Goal: Complete application form: Complete application form

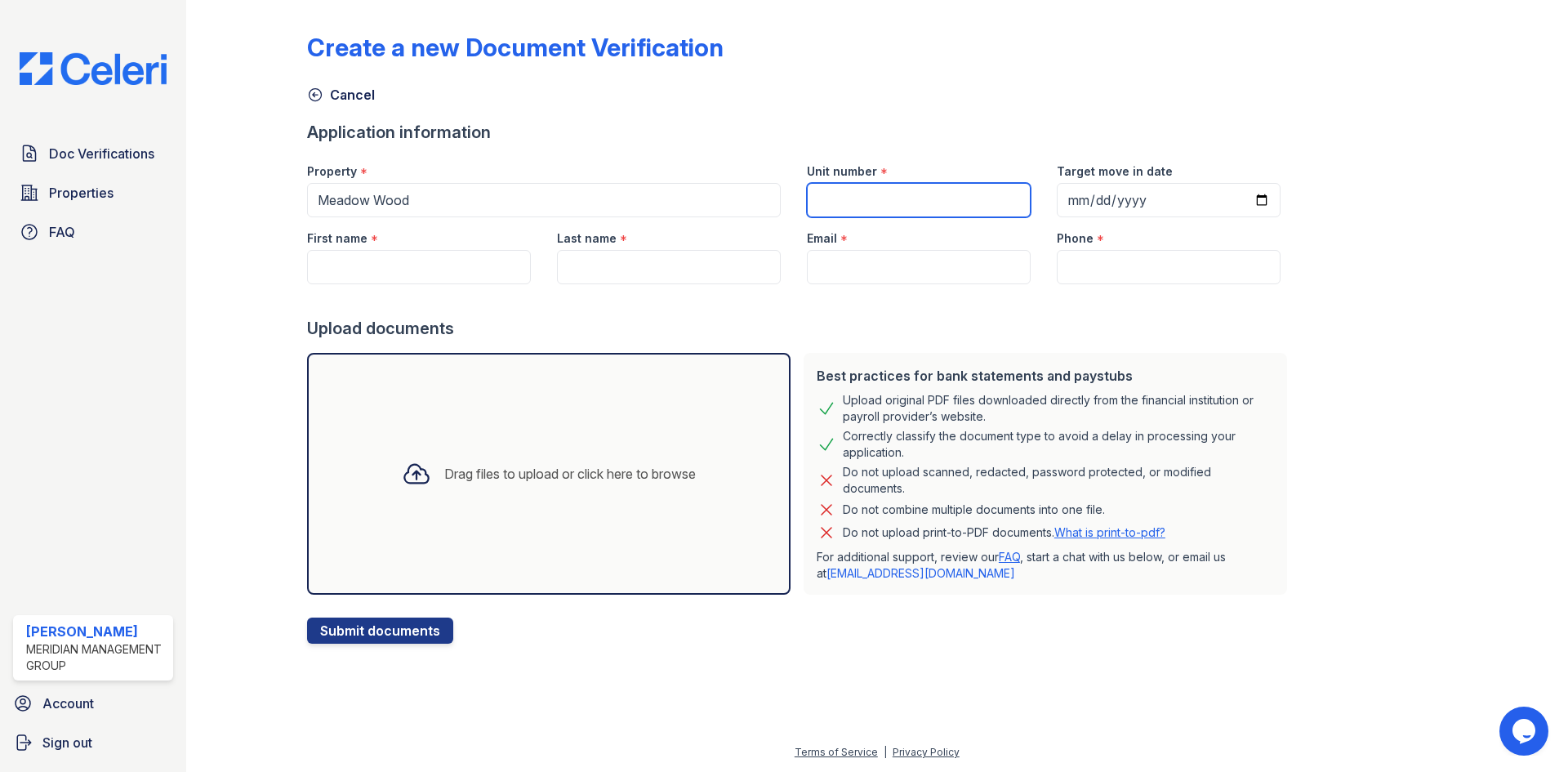
click at [904, 206] on input "Unit number" at bounding box center [918, 200] width 224 height 34
type input "?"
click at [1057, 198] on input "Target move in date" at bounding box center [1169, 200] width 224 height 34
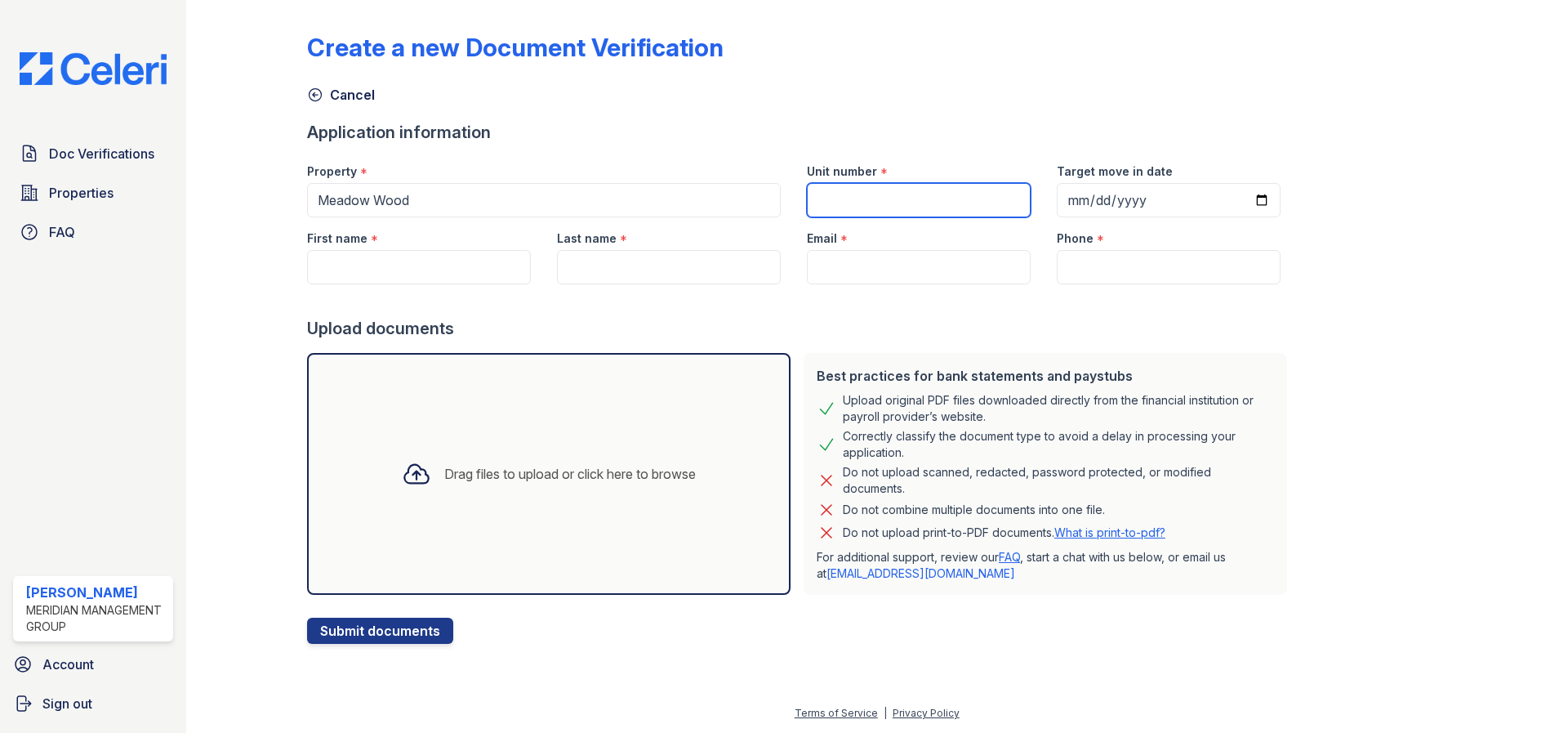
click at [884, 199] on input "Unit number" at bounding box center [918, 200] width 224 height 34
type input "2431"
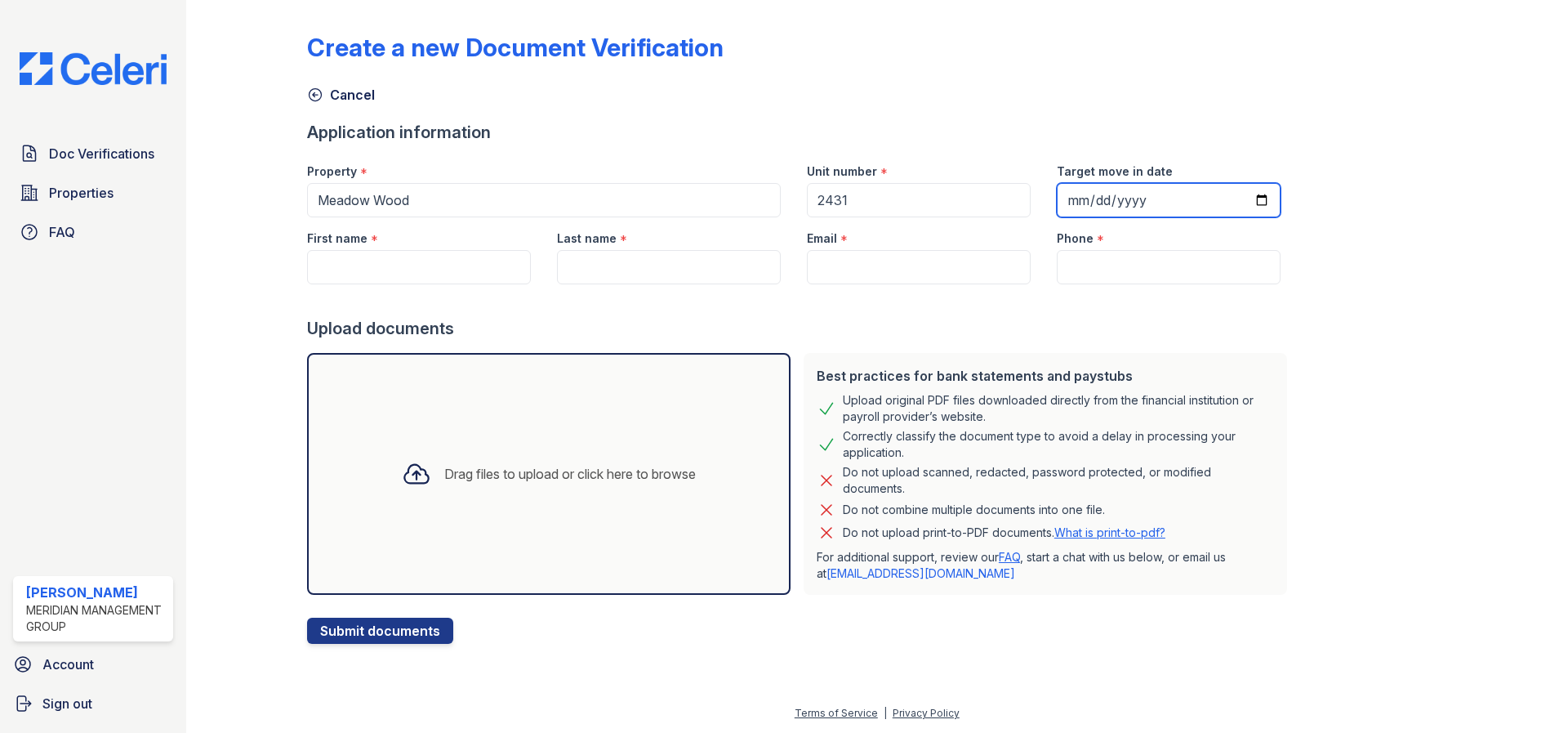
click at [1062, 205] on input "Target move in date" at bounding box center [1169, 200] width 224 height 34
type input "[DATE]"
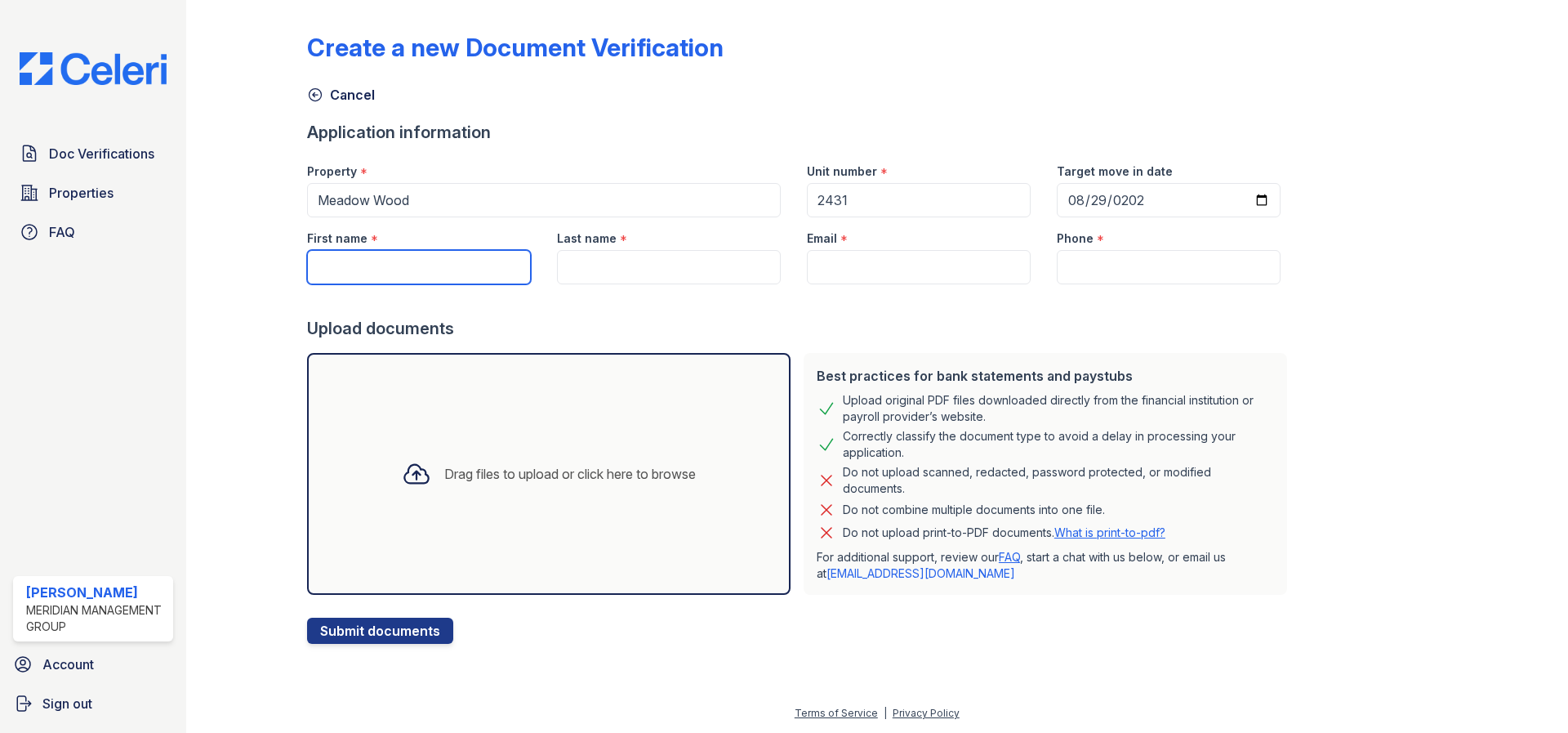
click at [352, 261] on input "First name" at bounding box center [419, 267] width 224 height 34
type input "Takeli"
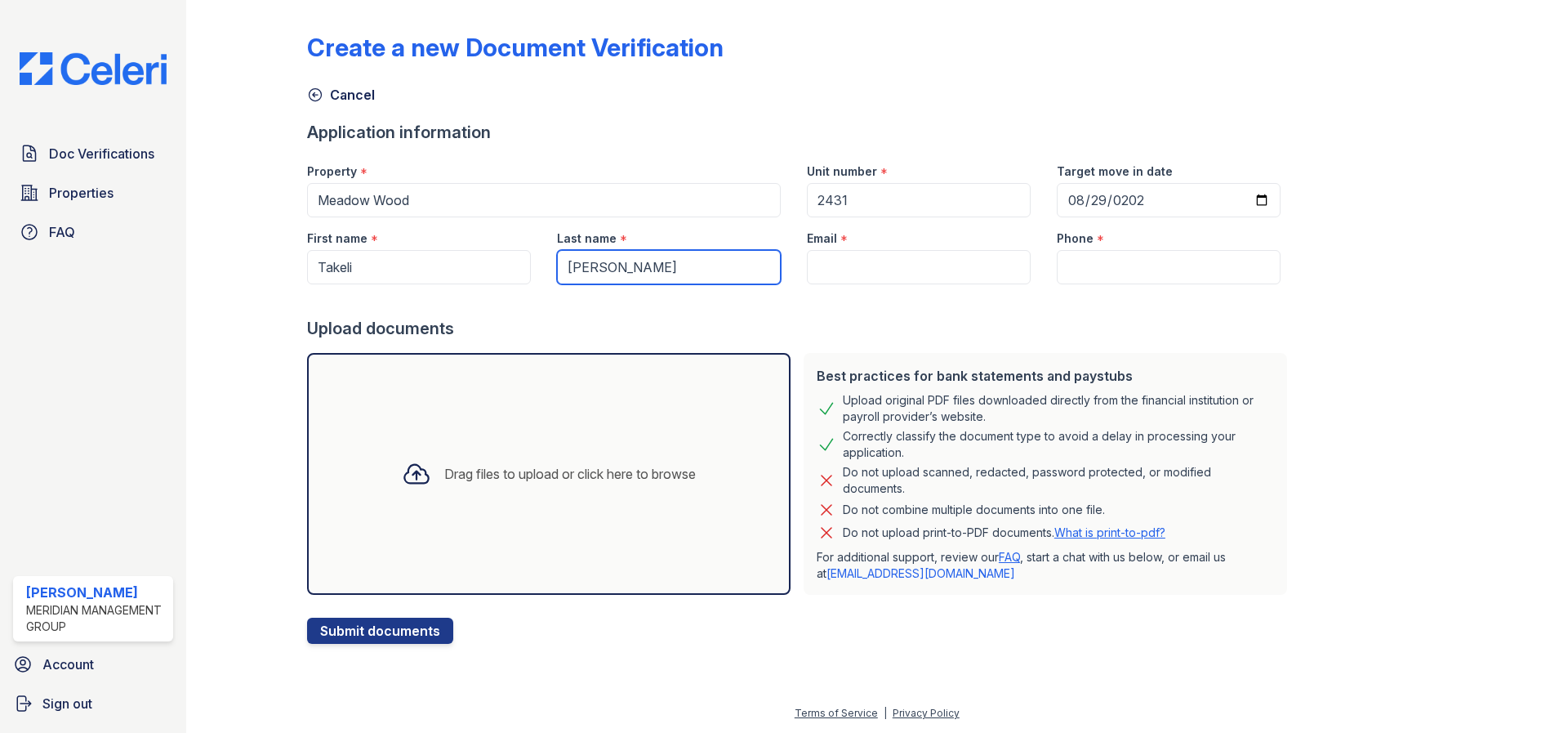
type input "[PERSON_NAME]"
click at [1161, 272] on input "Phone" at bounding box center [1169, 267] width 224 height 34
click at [1059, 272] on input "Phone" at bounding box center [1169, 267] width 224 height 34
click at [1122, 267] on input "Phone" at bounding box center [1169, 267] width 224 height 34
click at [1141, 270] on input "Phone" at bounding box center [1169, 267] width 224 height 34
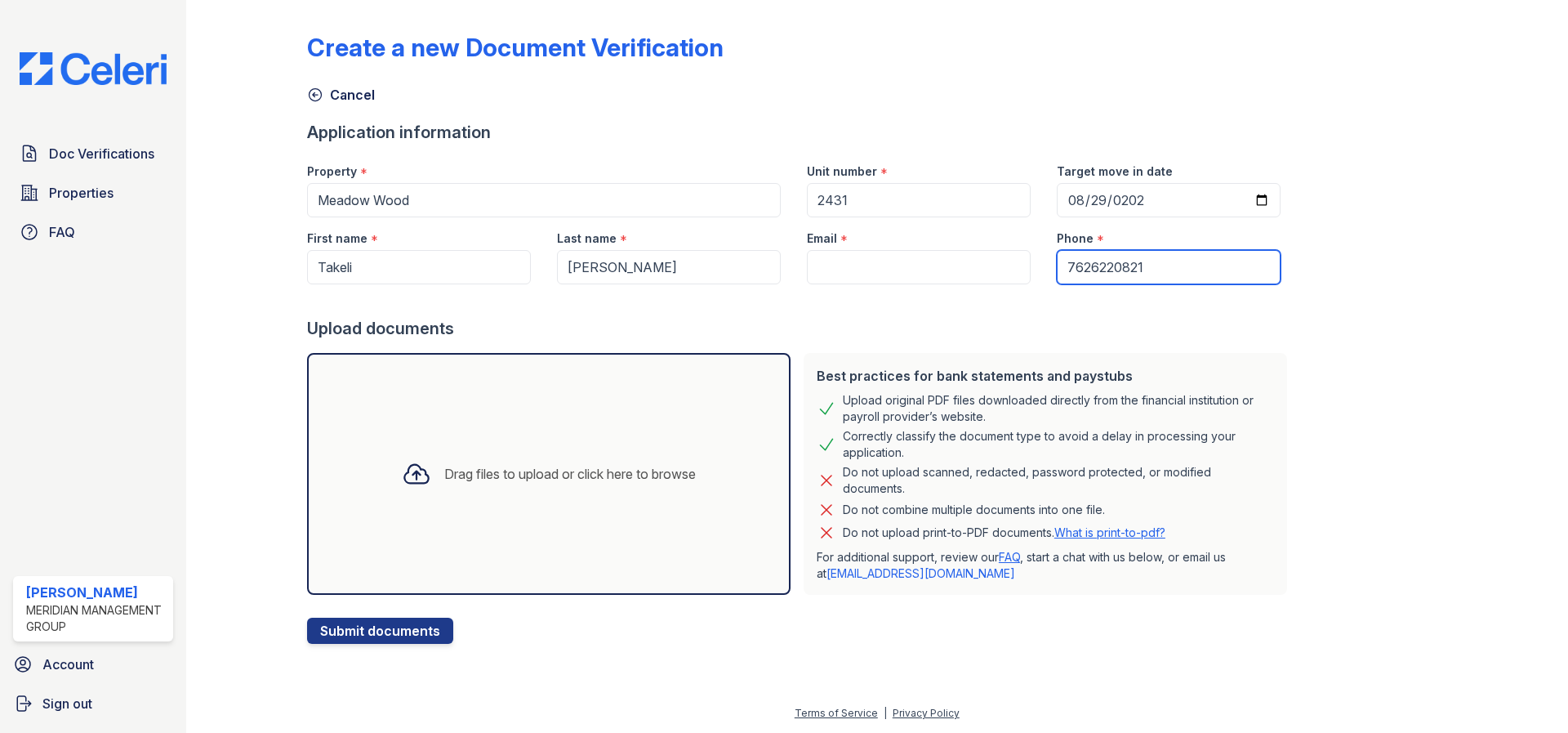
type input "7626220821"
click at [1114, 304] on div at bounding box center [800, 301] width 986 height 33
click at [919, 273] on input "Email" at bounding box center [918, 267] width 224 height 34
click at [835, 276] on input "Email" at bounding box center [918, 267] width 224 height 34
paste input "<[EMAIL_ADDRESS][DOMAIN_NAME]>"
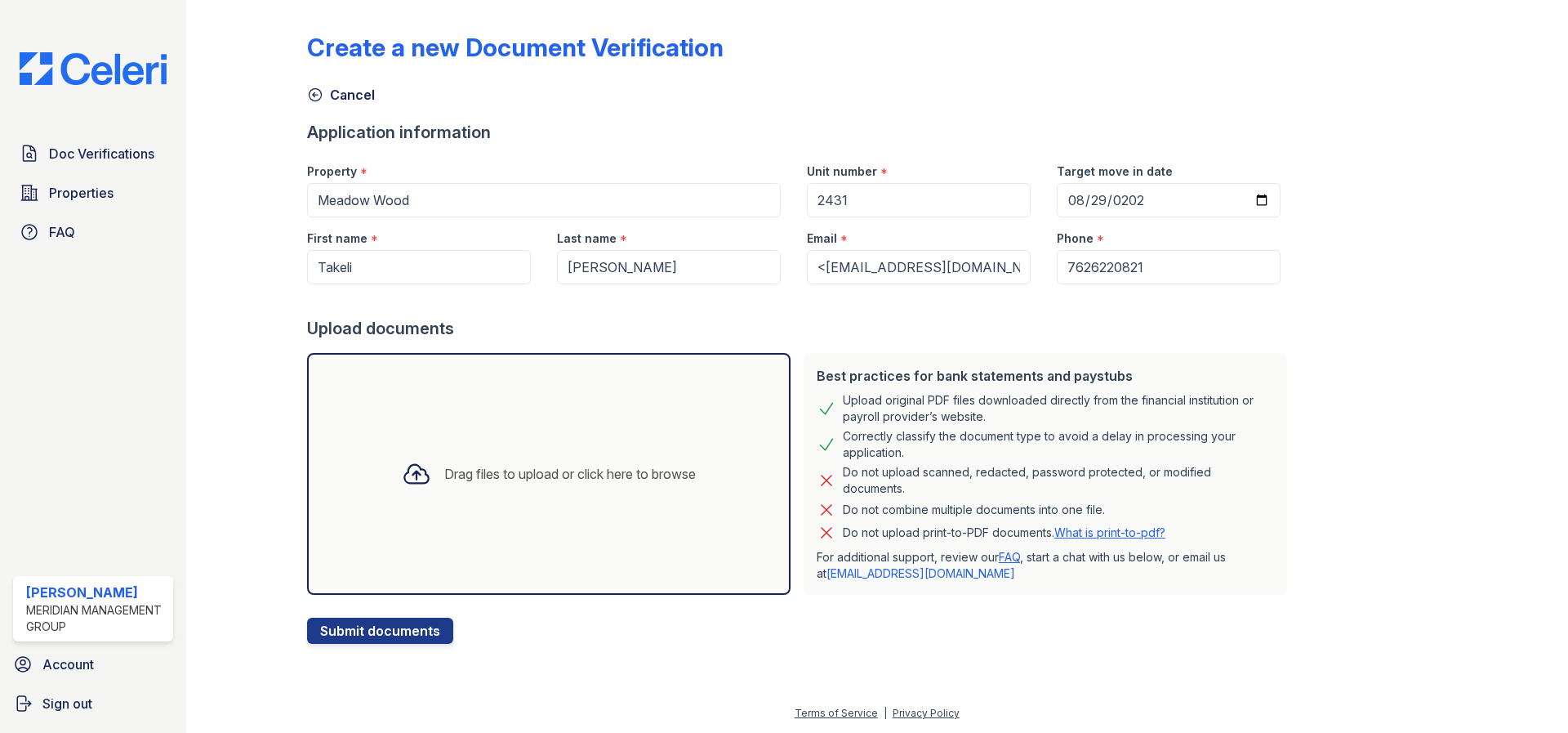
click at [480, 504] on div "Drag files to upload or click here to browse" at bounding box center [549, 473] width 483 height 242
click at [816, 273] on input "<[EMAIL_ADDRESS][DOMAIN_NAME]>" at bounding box center [918, 267] width 224 height 34
click at [978, 273] on input "[EMAIL_ADDRESS][DOMAIN_NAME]>" at bounding box center [918, 267] width 224 height 34
type input "[EMAIL_ADDRESS][DOMAIN_NAME]"
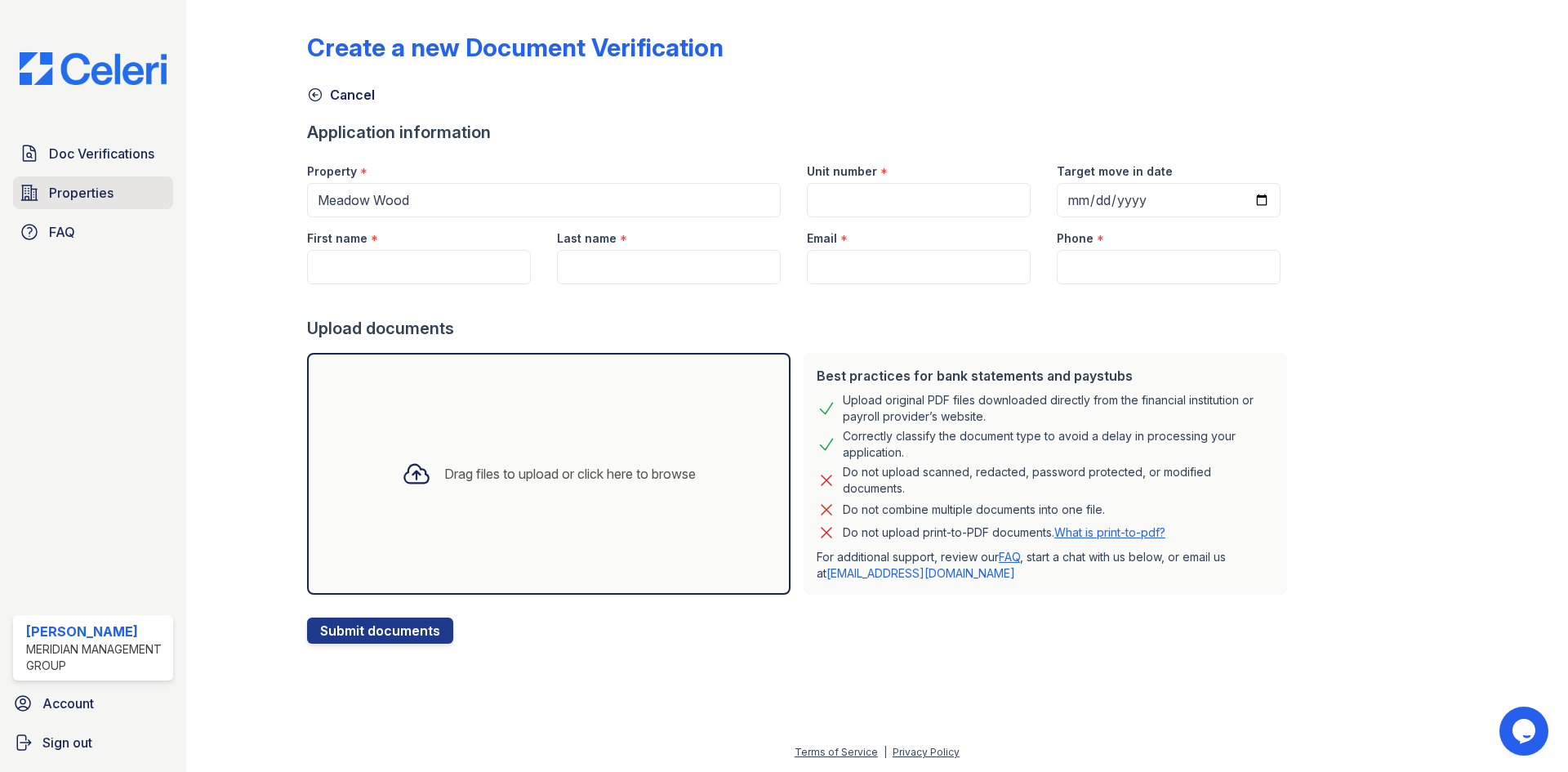
click at [105, 193] on span "Properties" at bounding box center [81, 193] width 65 height 20
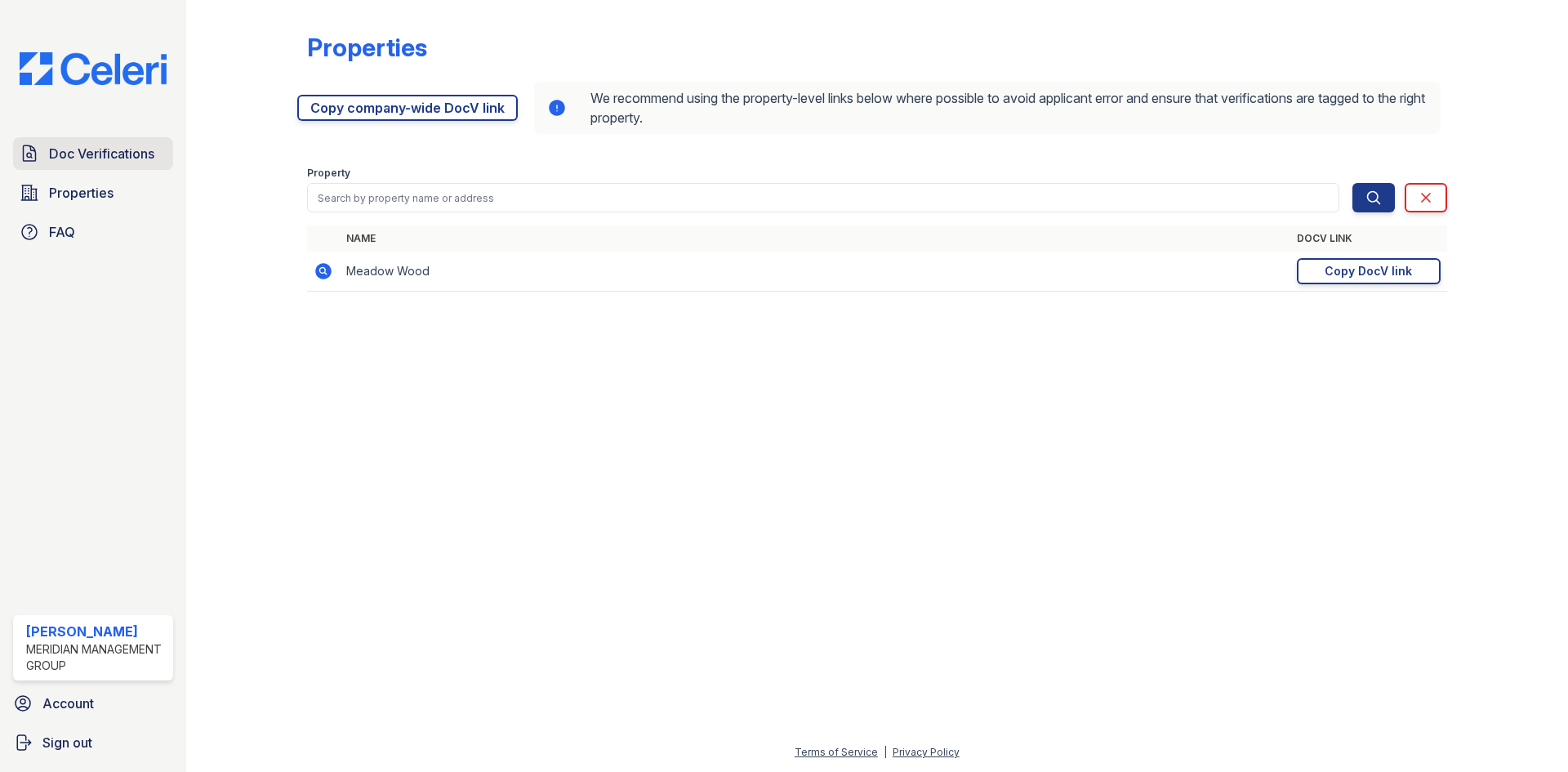
click at [112, 154] on span "Doc Verifications" at bounding box center [102, 154] width 106 height 20
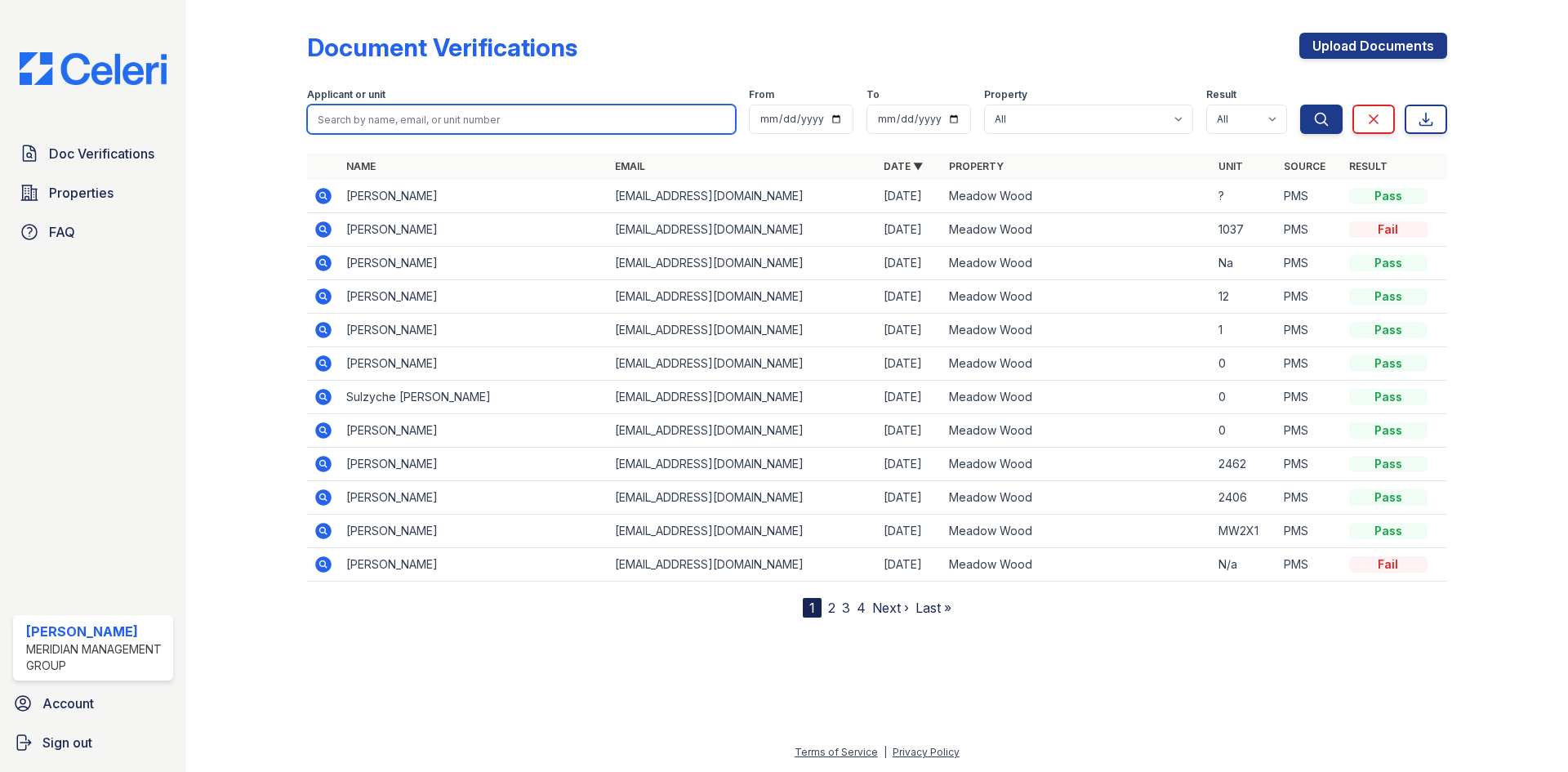
click at [528, 125] on input "search" at bounding box center [522, 119] width 429 height 29
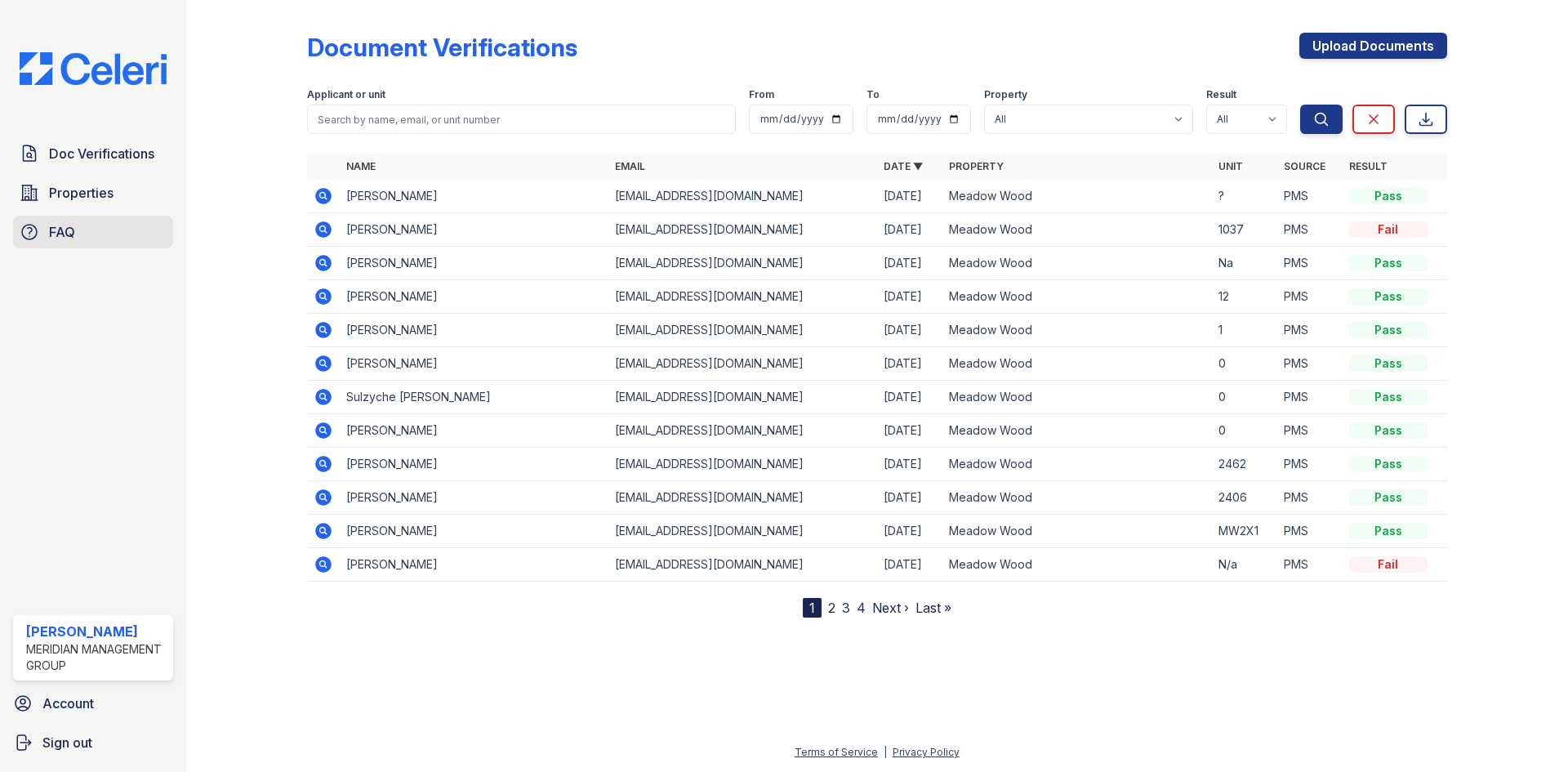
click at [70, 230] on span "FAQ" at bounding box center [62, 233] width 26 height 20
